Goal: Transaction & Acquisition: Purchase product/service

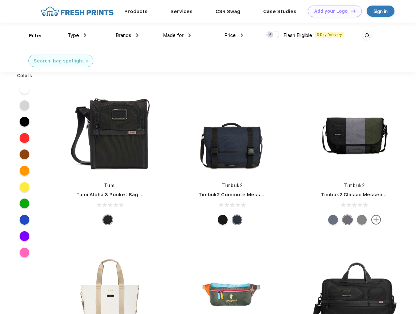
scroll to position [0, 0]
click at [333, 11] on link "Add your Logo Design Tool" at bounding box center [335, 11] width 54 height 11
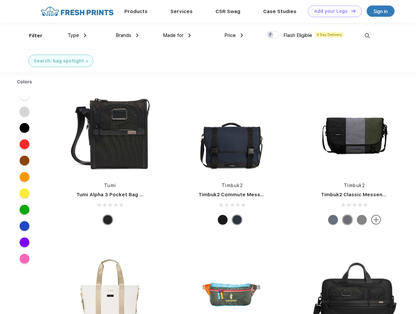
click at [0, 0] on div "Design Tool" at bounding box center [0, 0] width 0 height 0
click at [351, 11] on link "Add your Logo Design Tool" at bounding box center [335, 11] width 54 height 11
click at [31, 36] on div "Filter" at bounding box center [35, 36] width 13 height 8
click at [77, 35] on span "Type" at bounding box center [73, 35] width 11 height 6
click at [127, 35] on span "Brands" at bounding box center [124, 35] width 16 height 6
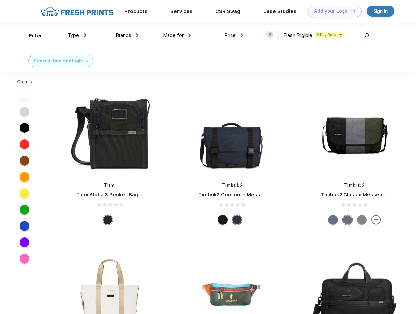
click at [177, 35] on span "Made for" at bounding box center [173, 35] width 21 height 6
click at [234, 35] on span "Price" at bounding box center [229, 35] width 11 height 6
click at [273, 35] on div at bounding box center [273, 34] width 13 height 7
click at [271, 35] on input "checkbox" at bounding box center [269, 33] width 4 height 4
click at [367, 36] on img at bounding box center [367, 35] width 11 height 11
